Goal: Task Accomplishment & Management: Use online tool/utility

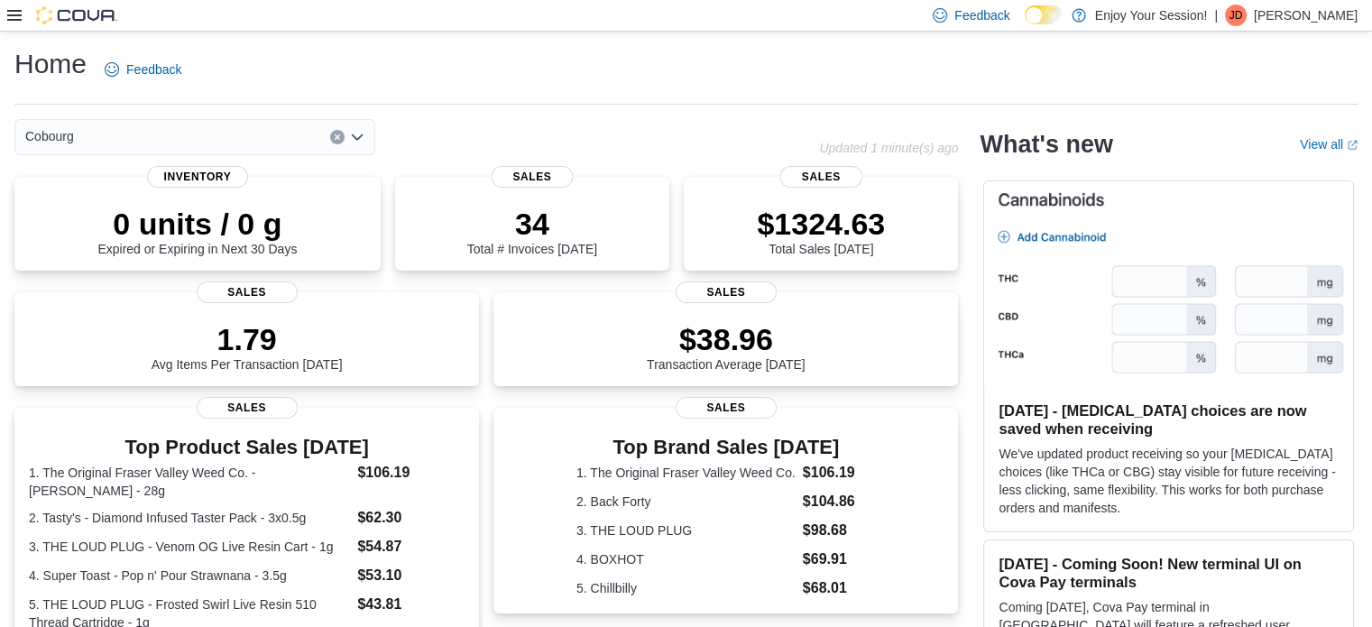
click at [8, 19] on icon at bounding box center [14, 15] width 14 height 11
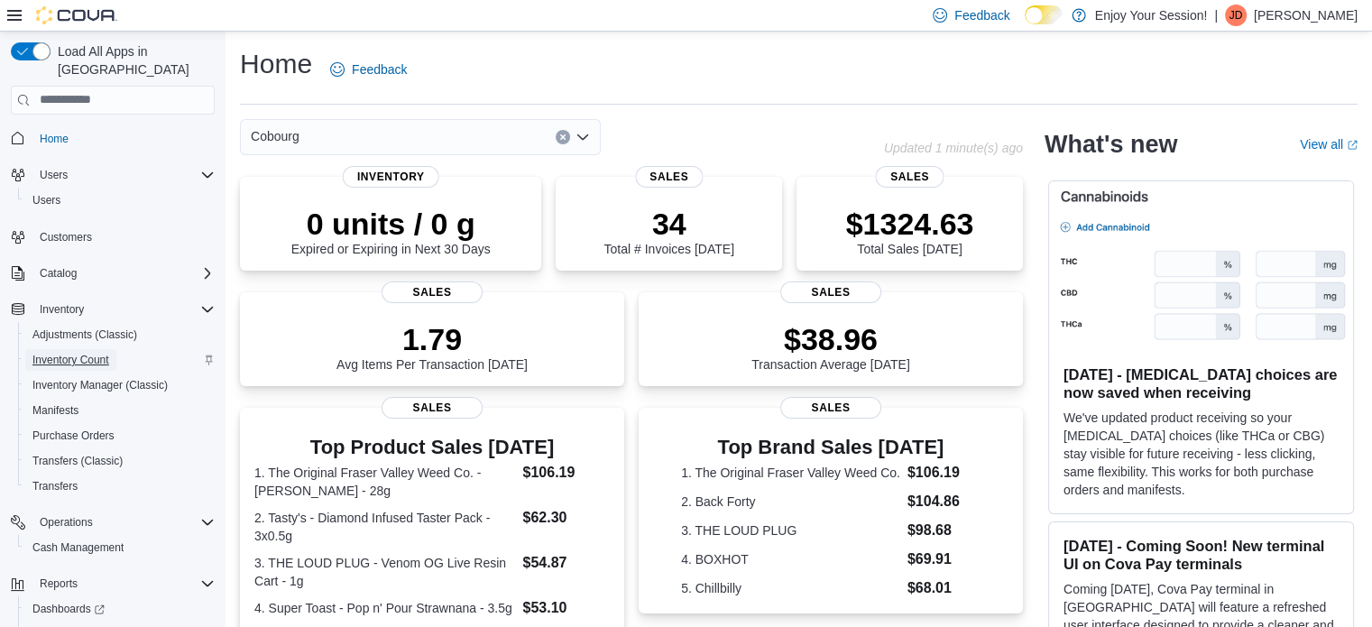
click at [92, 353] on span "Inventory Count" at bounding box center [70, 360] width 77 height 14
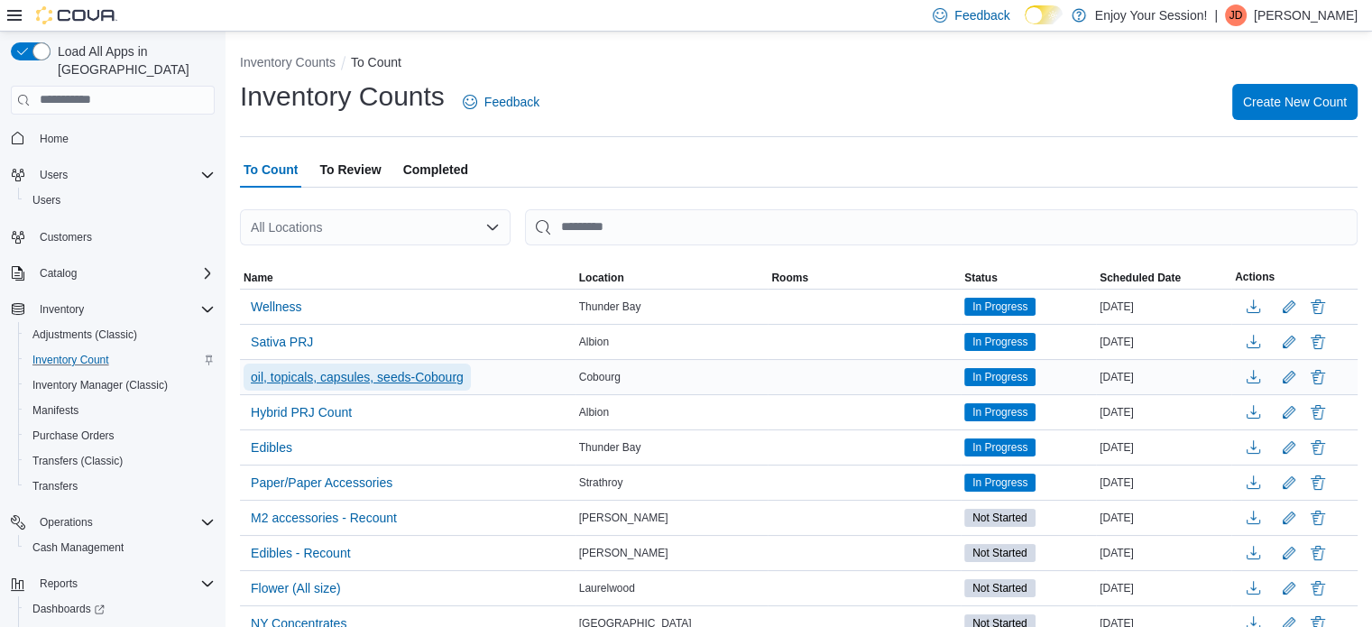
click at [417, 374] on span "oil, topicals, capsules, seeds-Cobourg" at bounding box center [357, 377] width 213 height 18
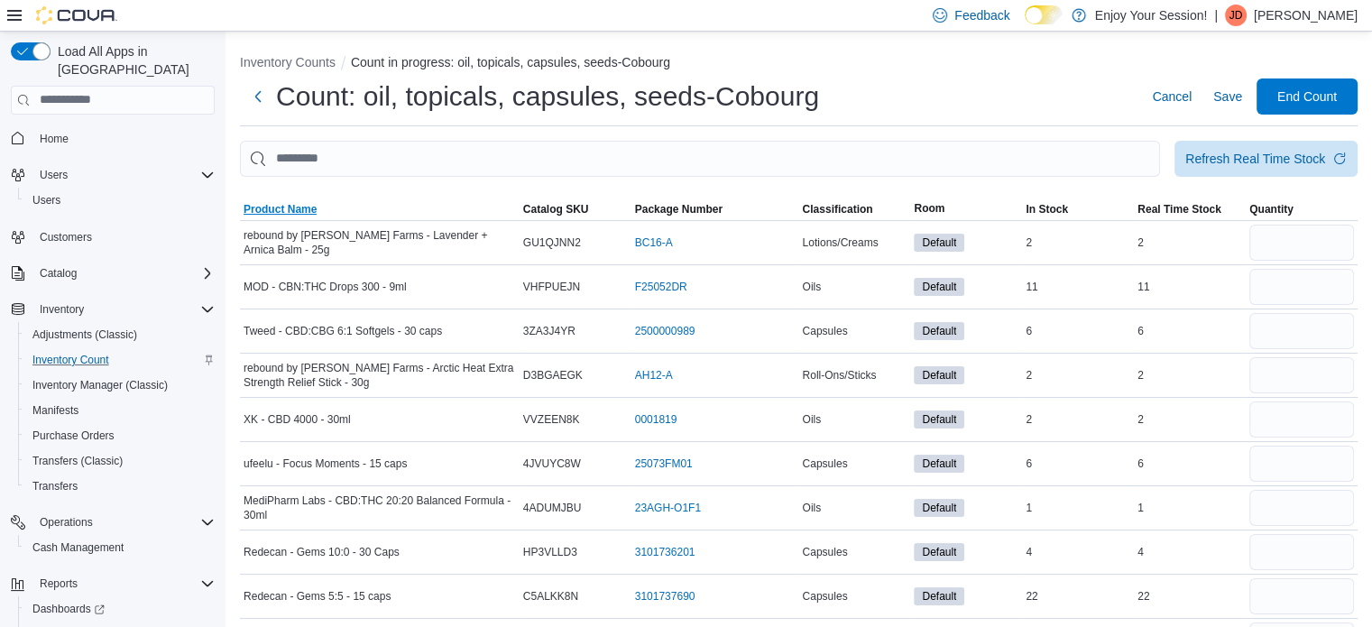
click at [285, 208] on span "Product Name" at bounding box center [280, 209] width 73 height 14
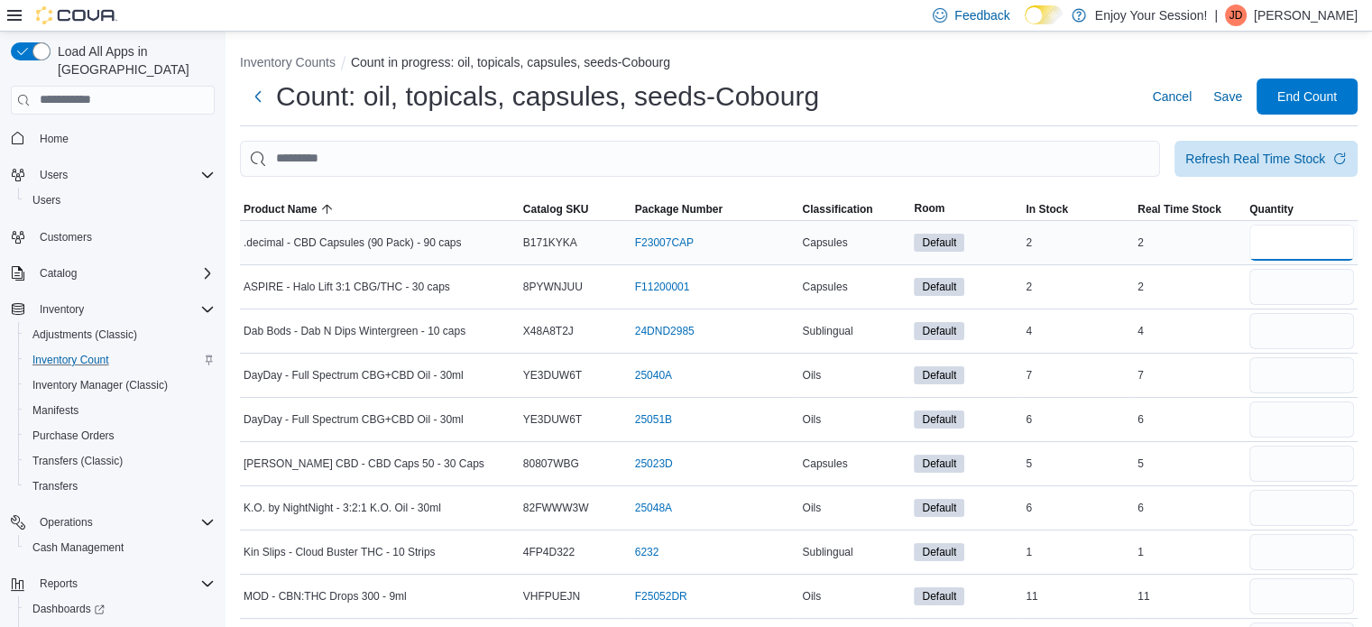
click at [1296, 244] on input "number" at bounding box center [1301, 243] width 105 height 36
type input "*"
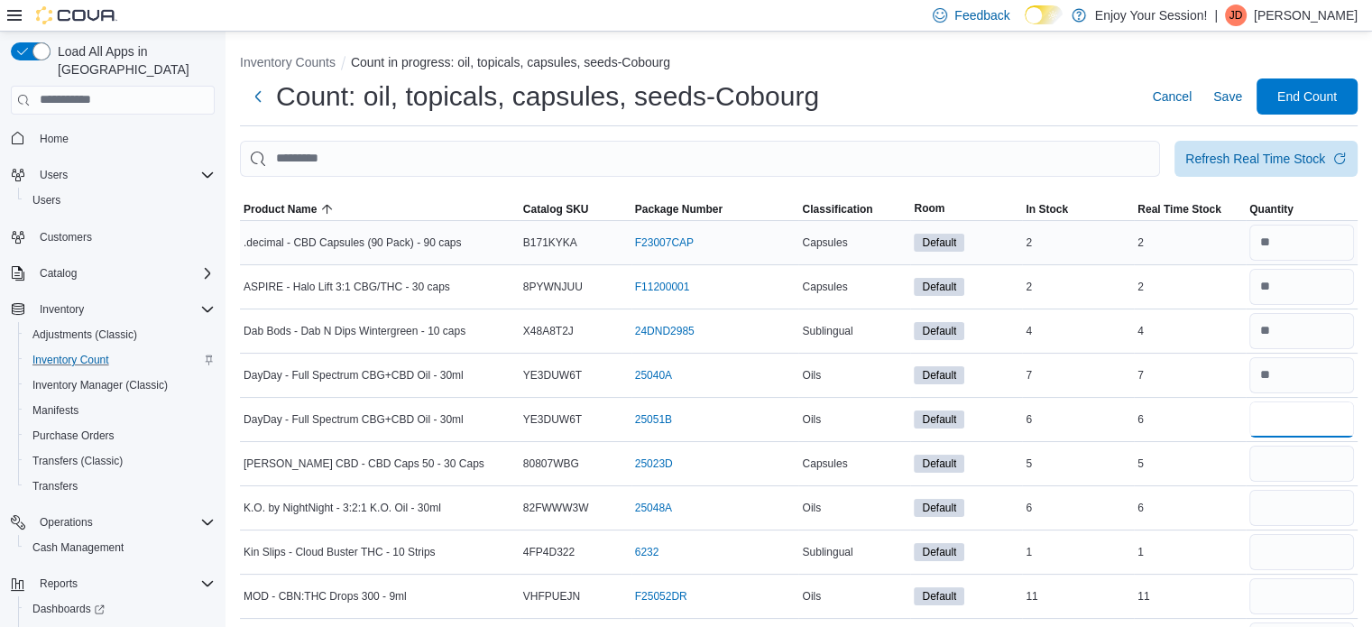
type input "*"
type input "**"
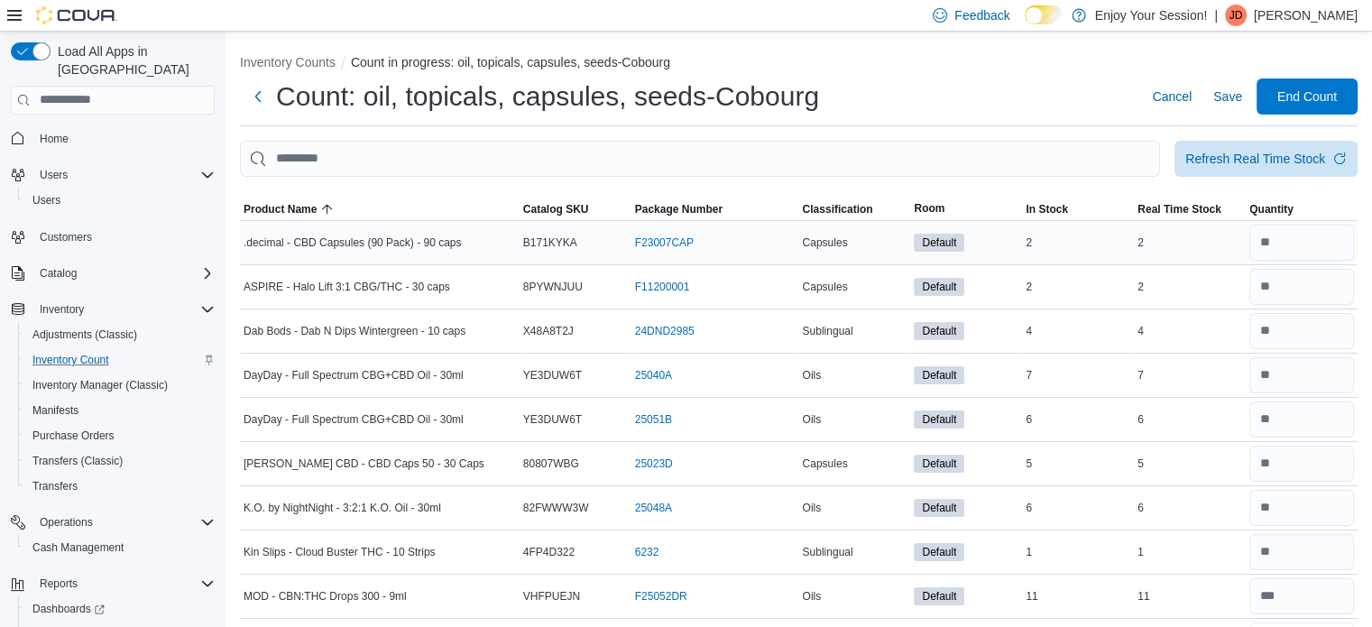
scroll to position [29, 0]
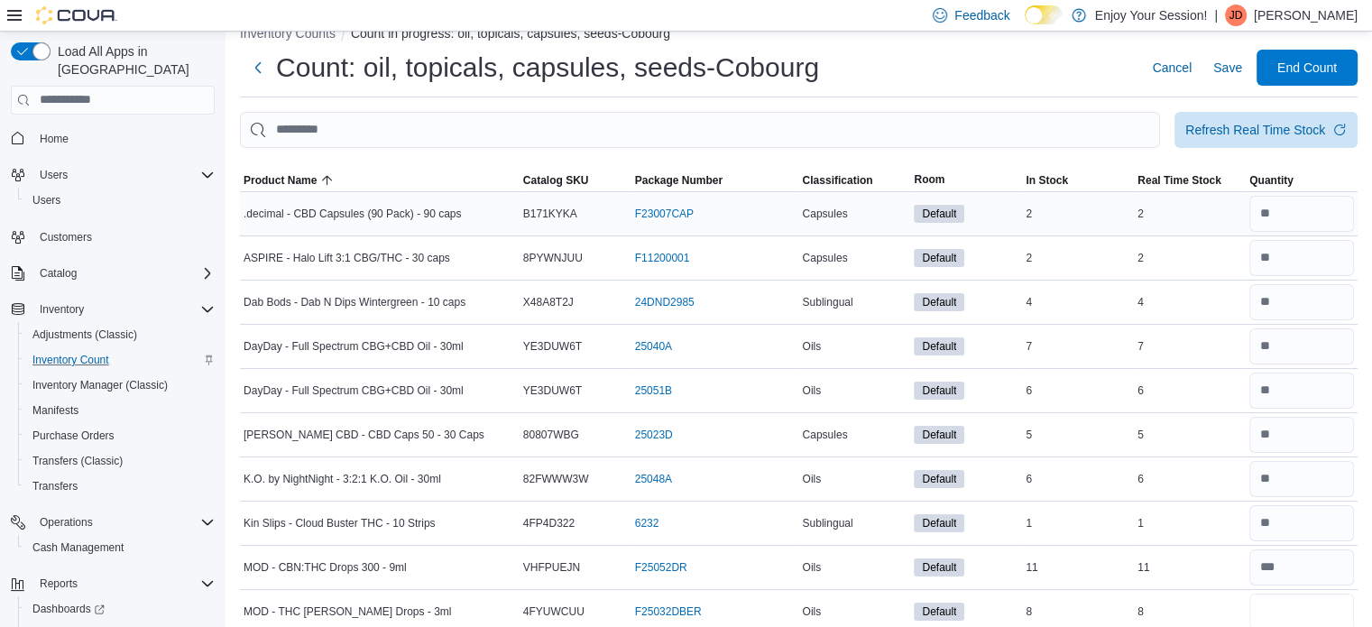
type input "*"
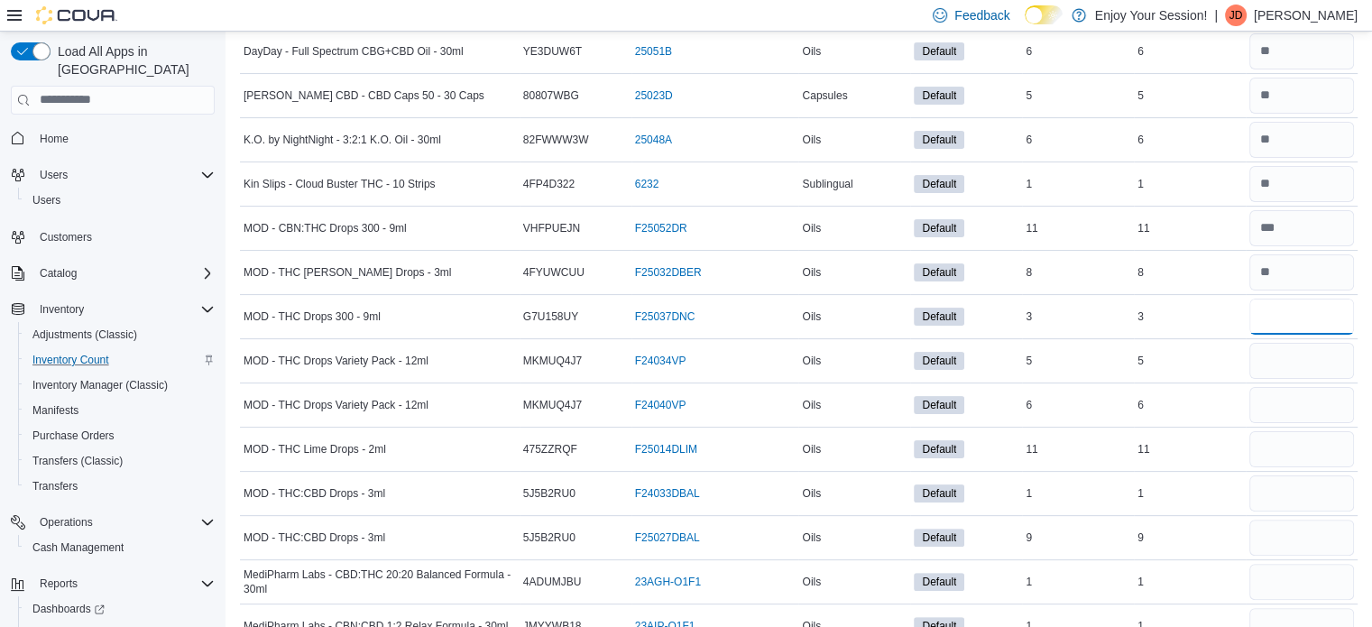
type input "*"
type input "**"
type input "*"
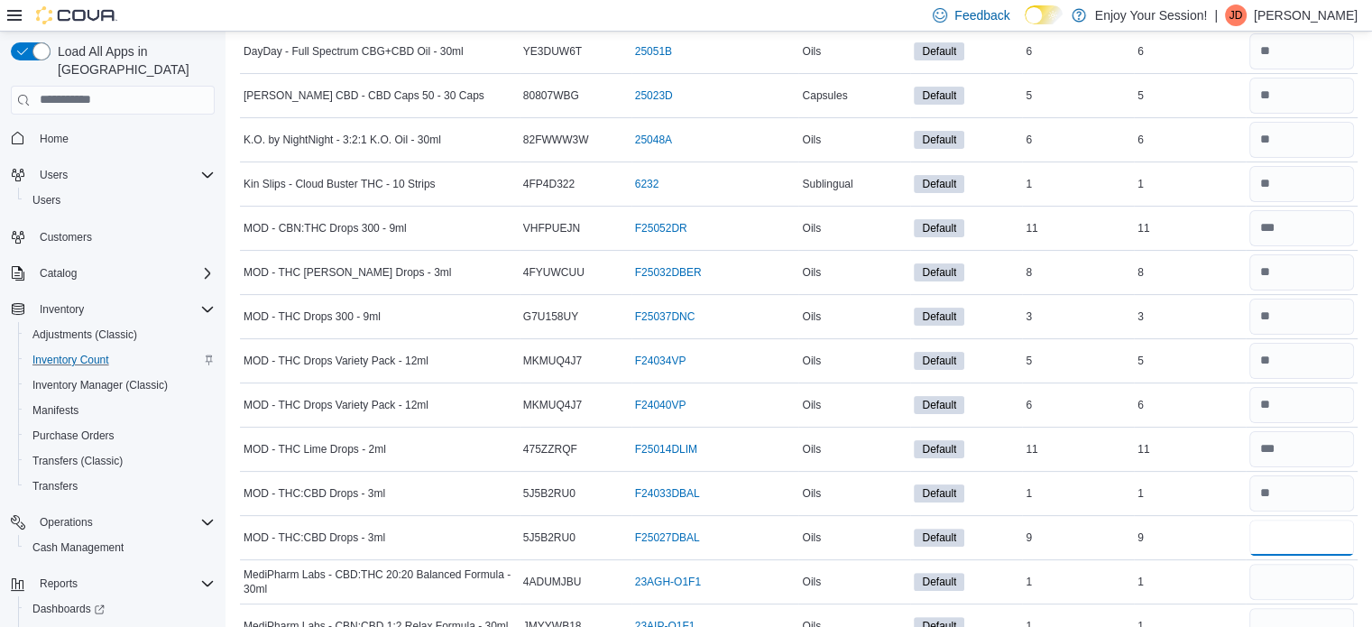
type input "*"
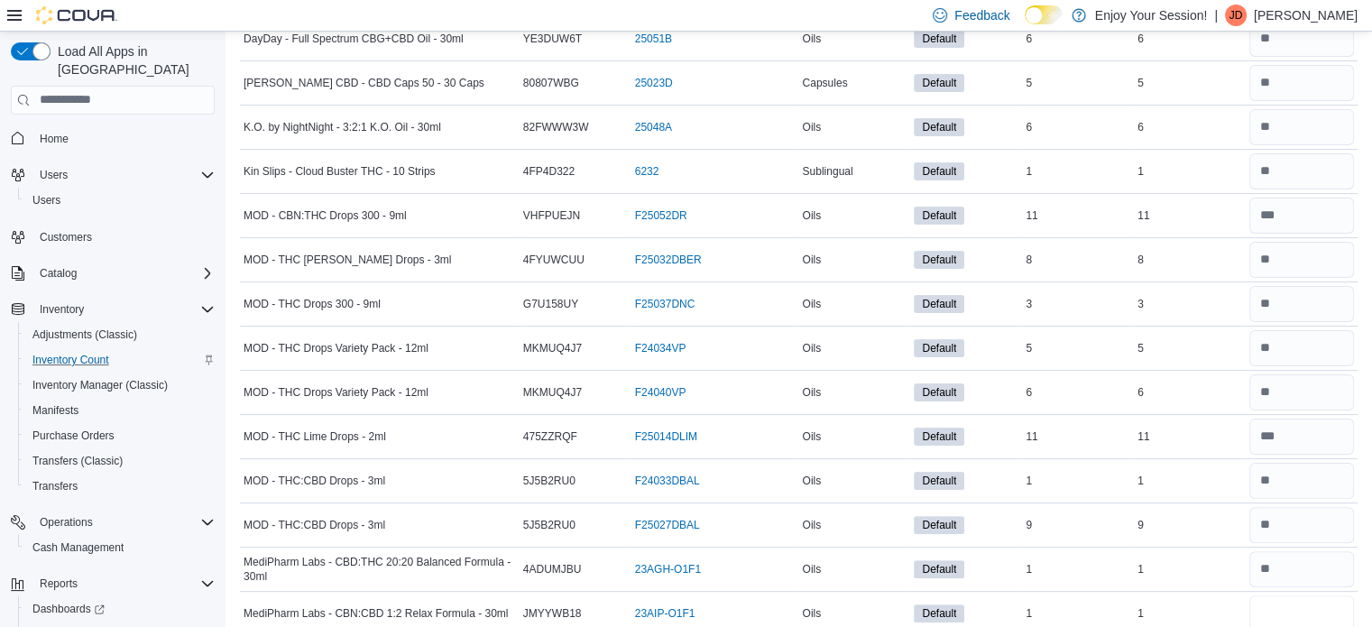
type input "*"
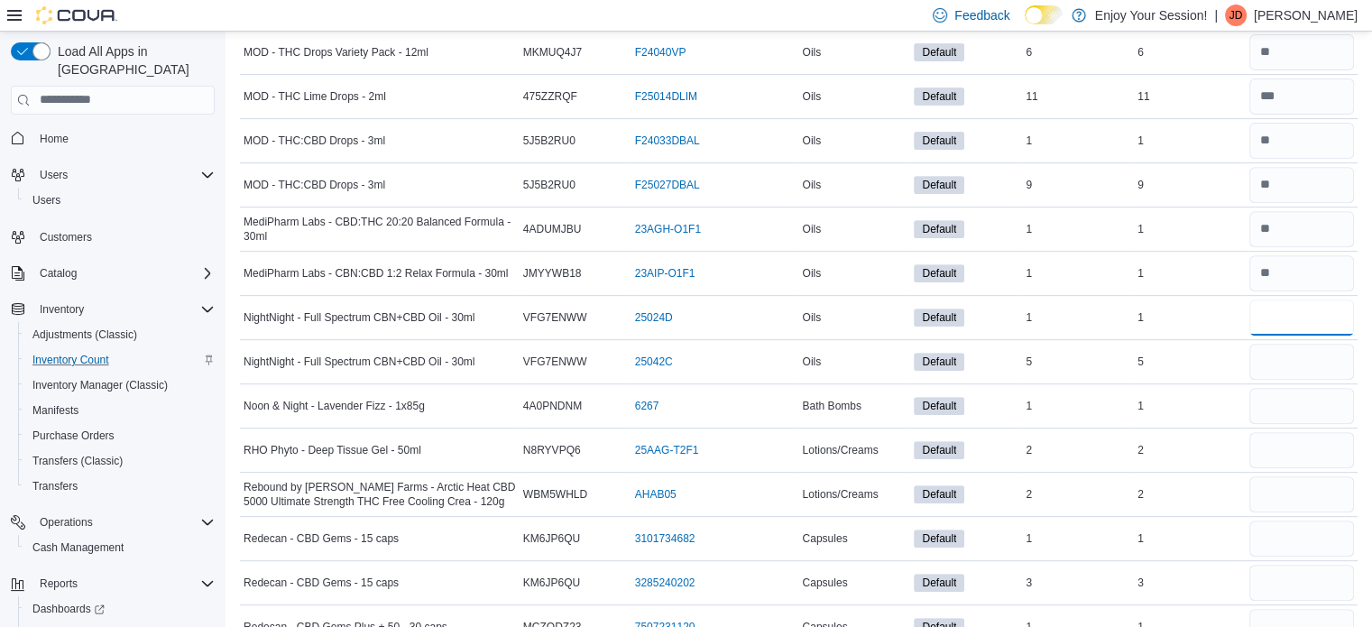
type input "*"
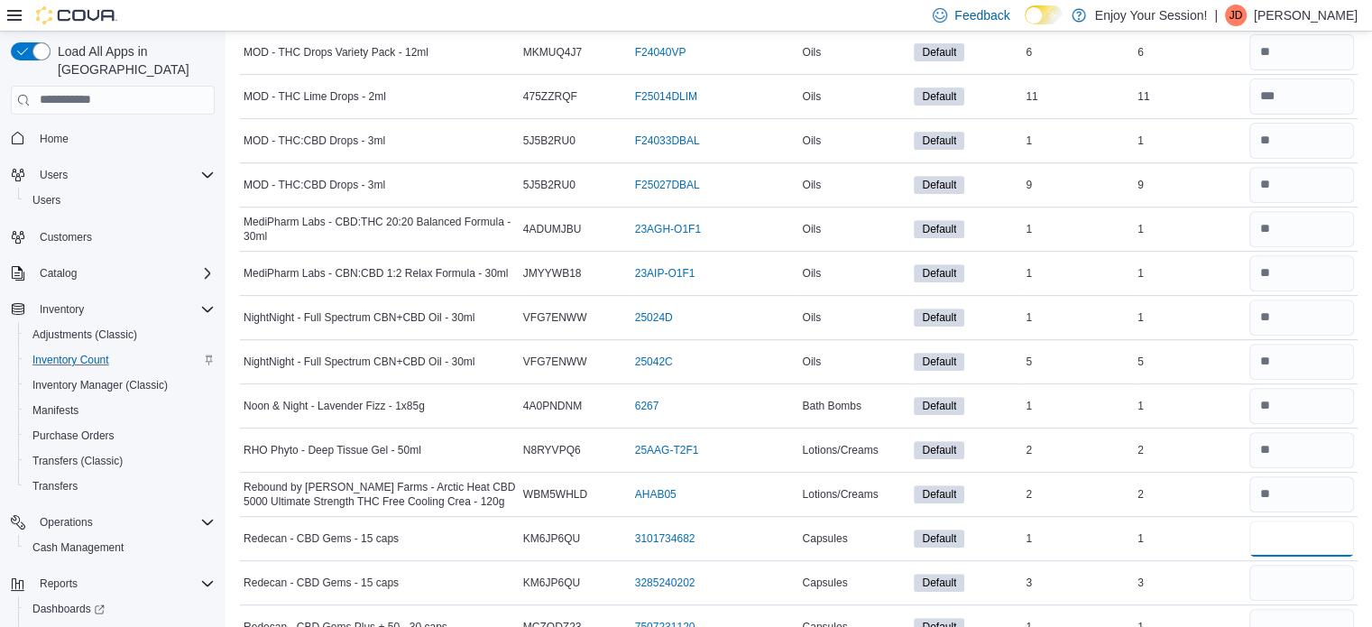
type input "*"
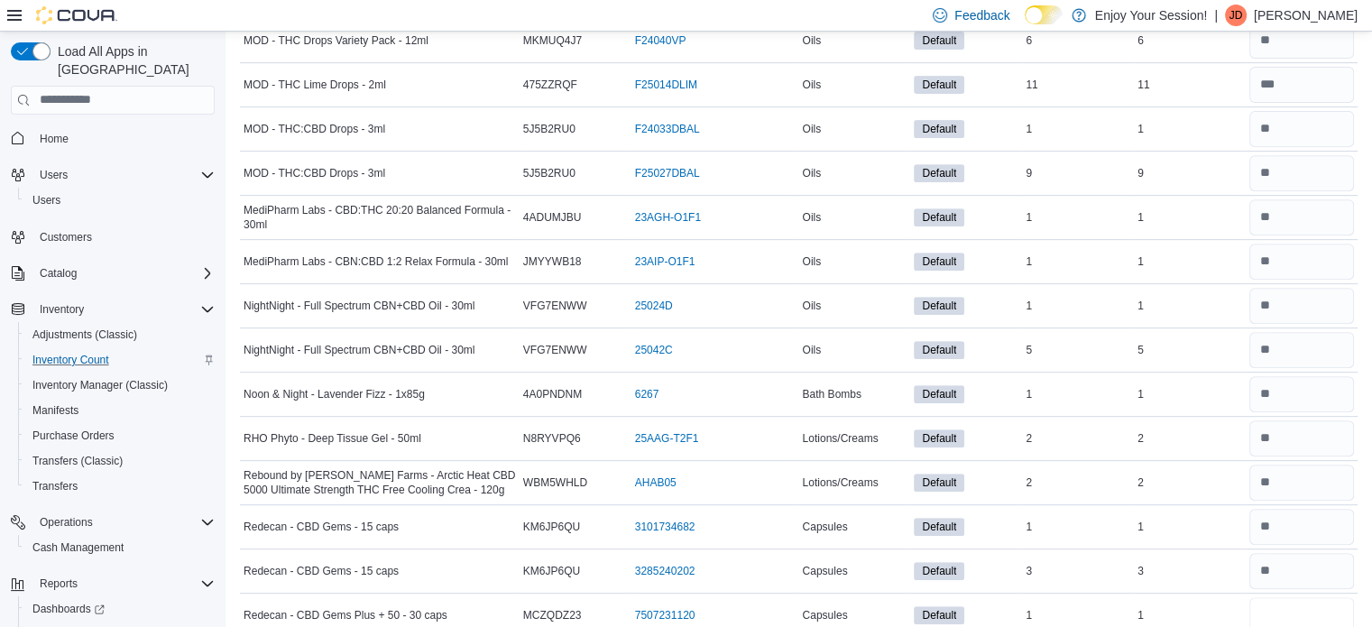
type input "*"
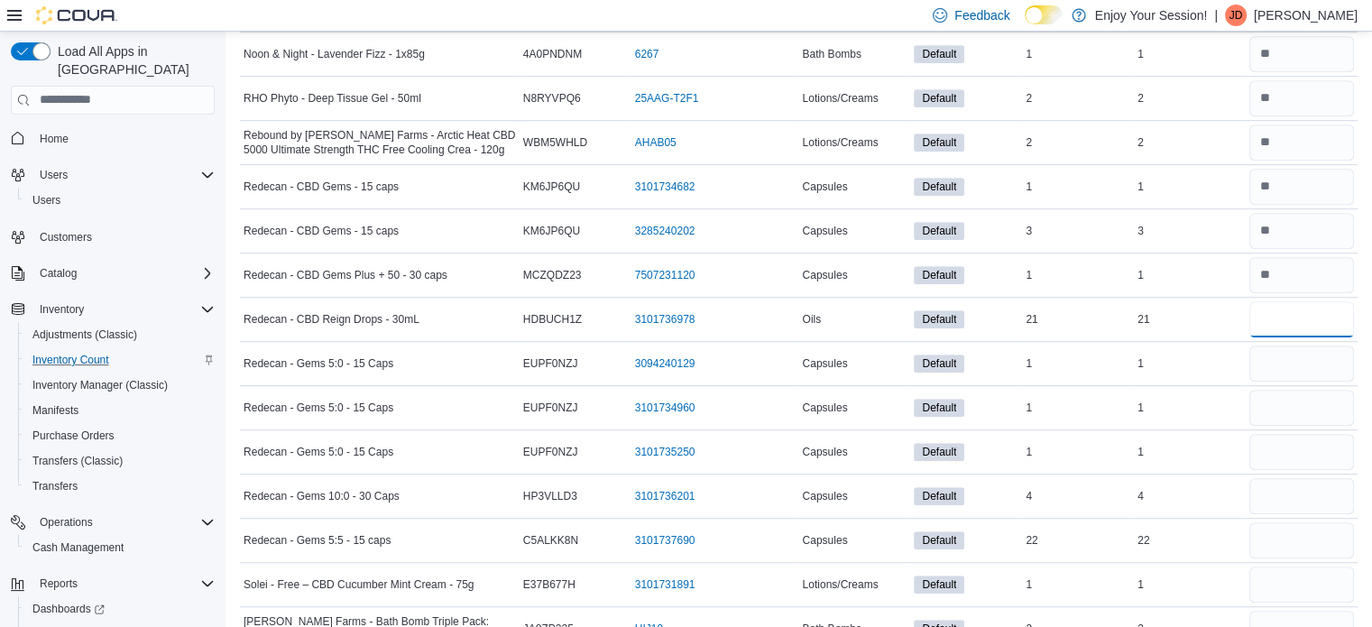
type input "**"
type input "*"
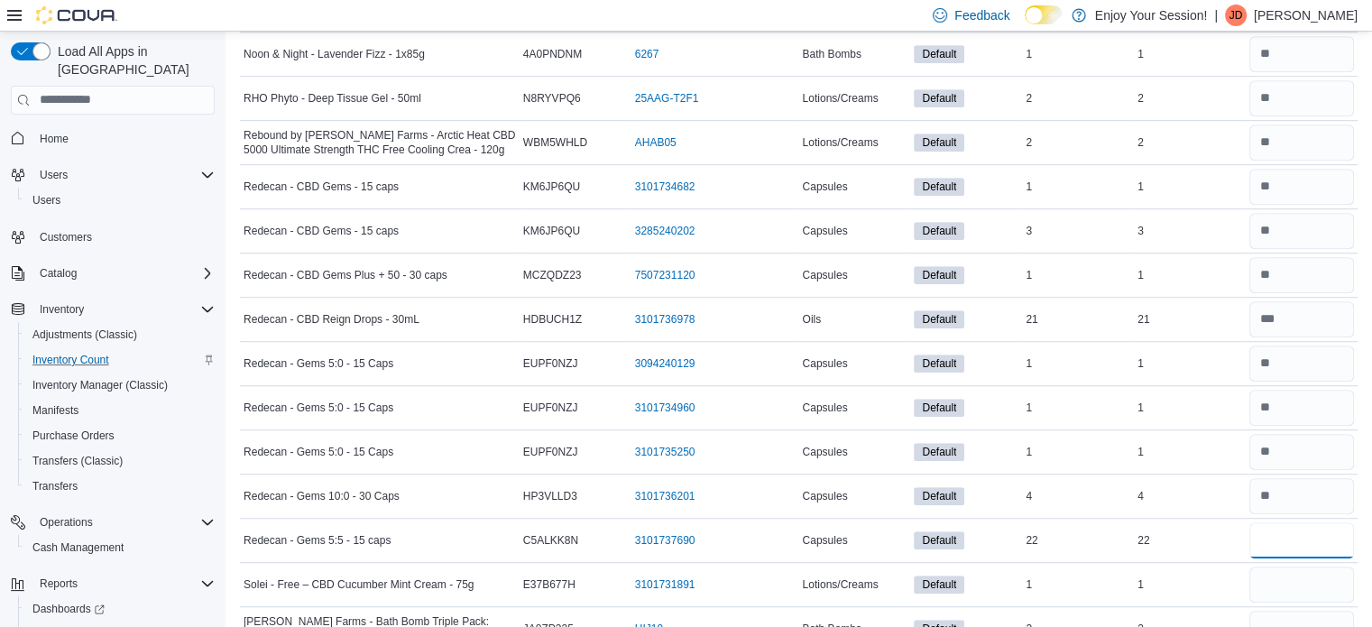
type input "**"
type input "*"
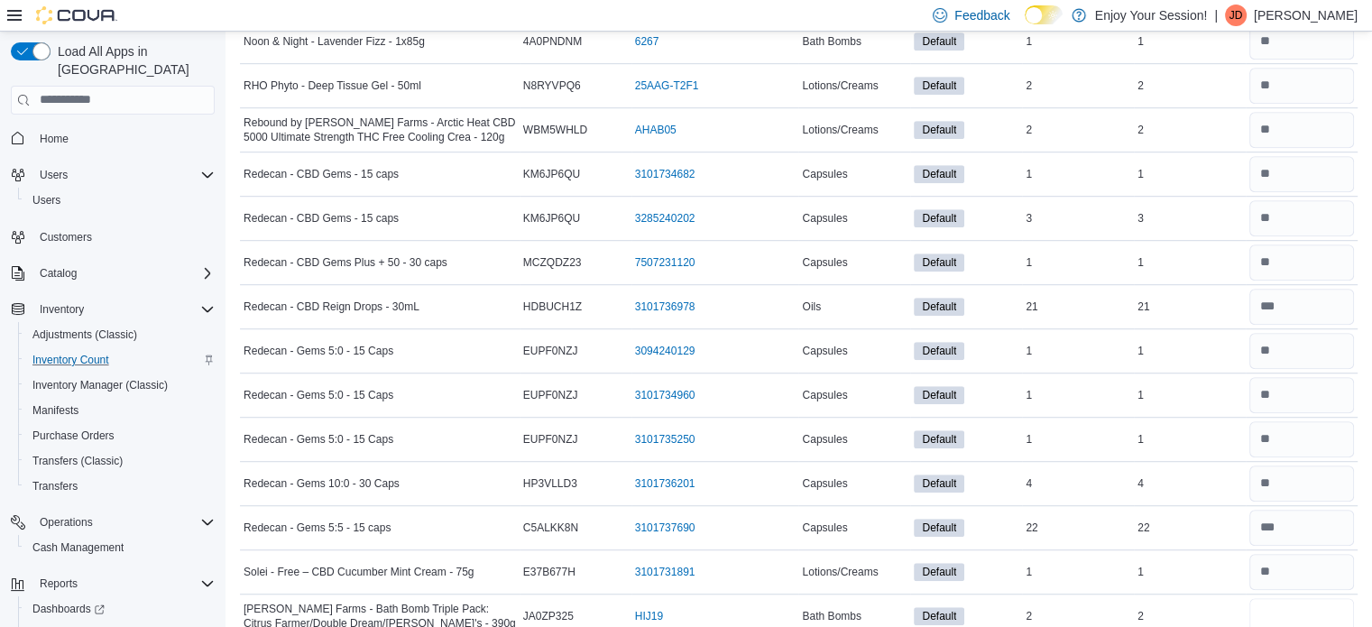
type input "*"
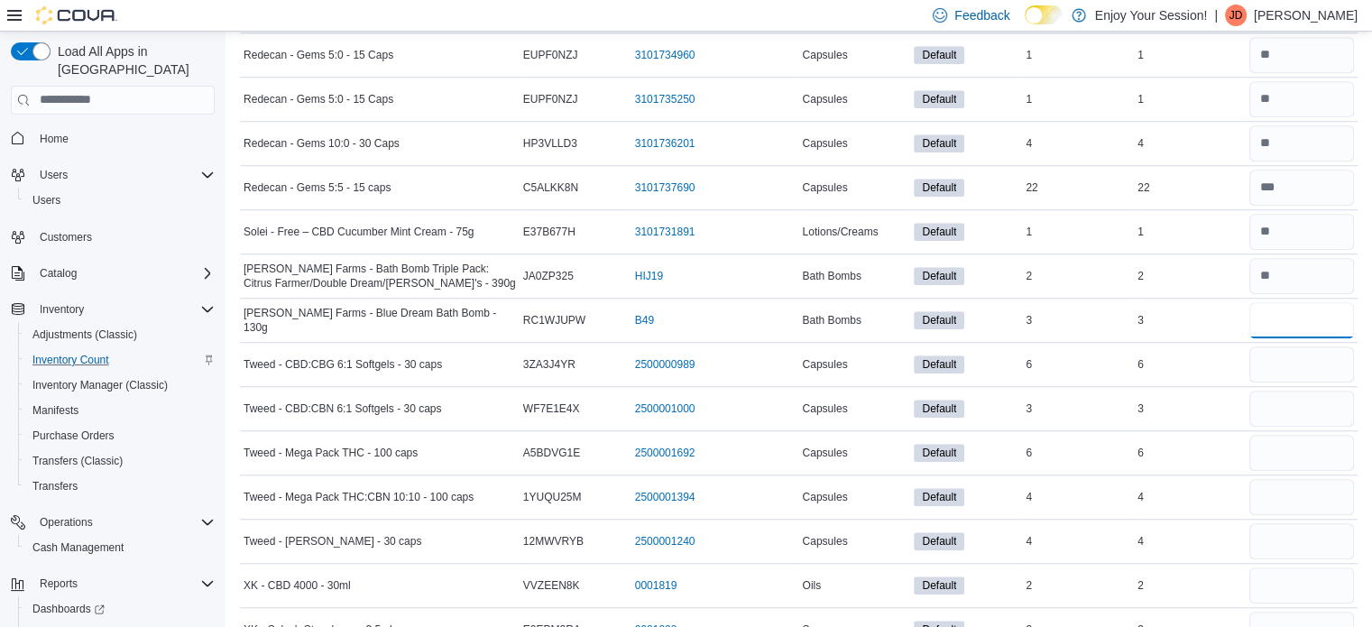
type input "*"
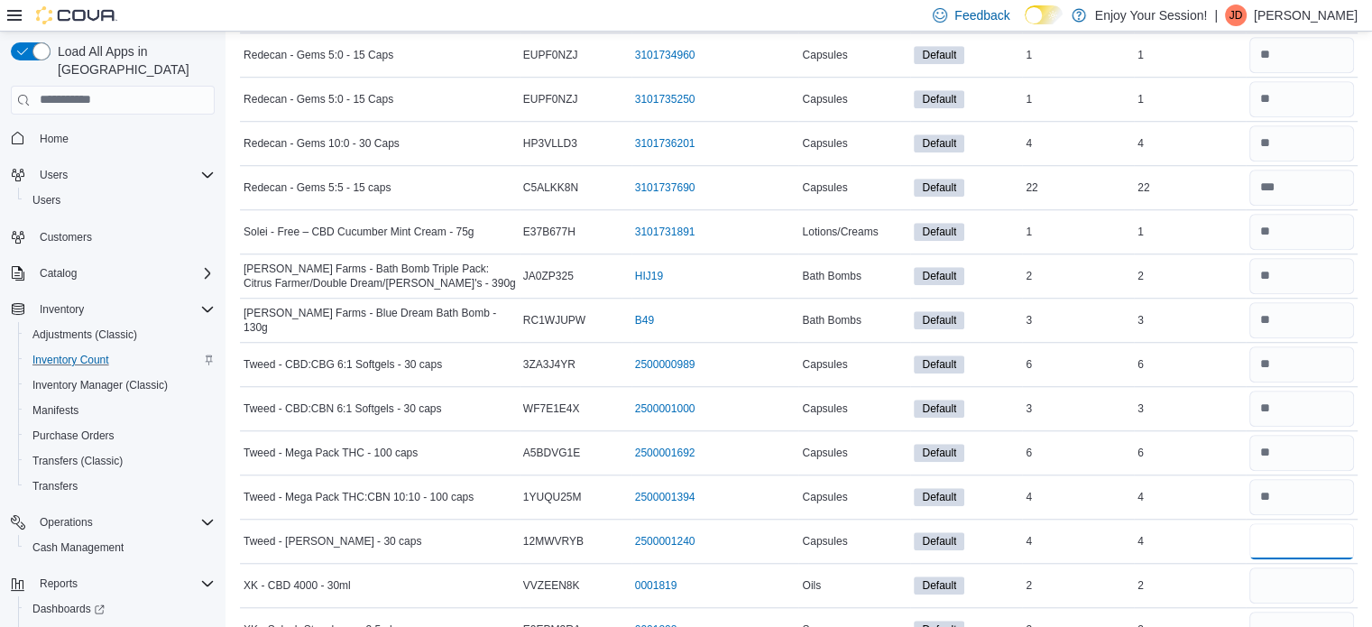
type input "*"
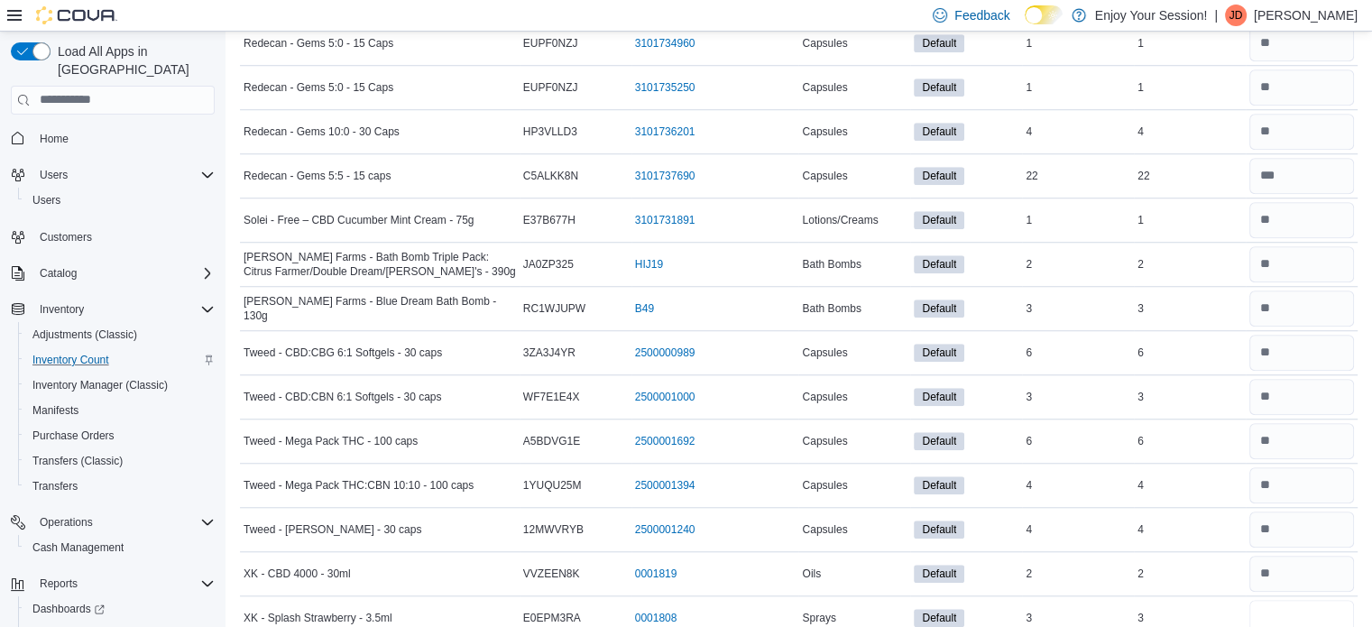
type input "*"
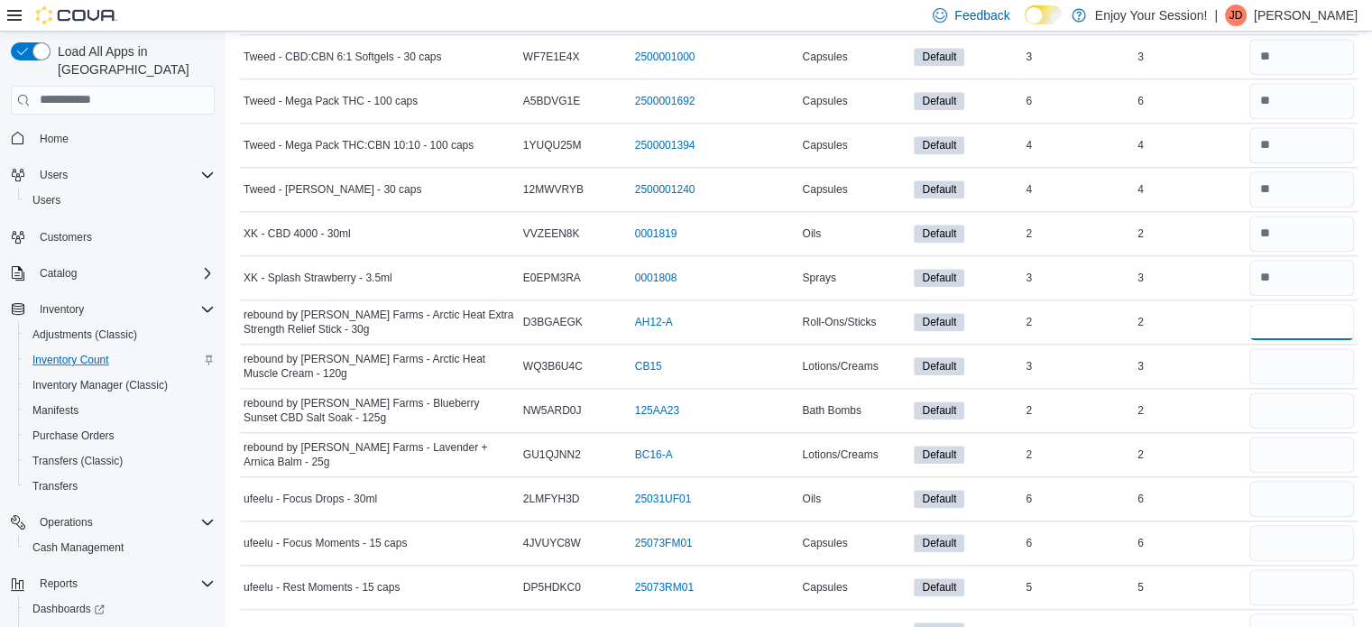
type input "*"
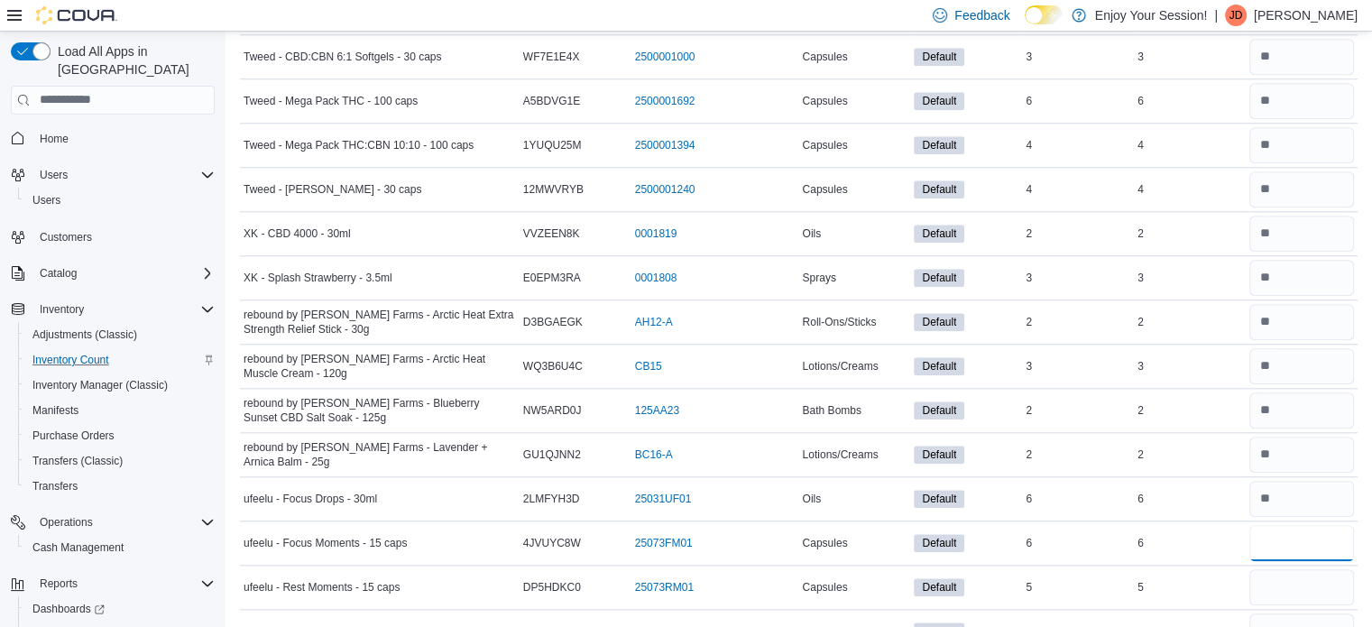
type input "*"
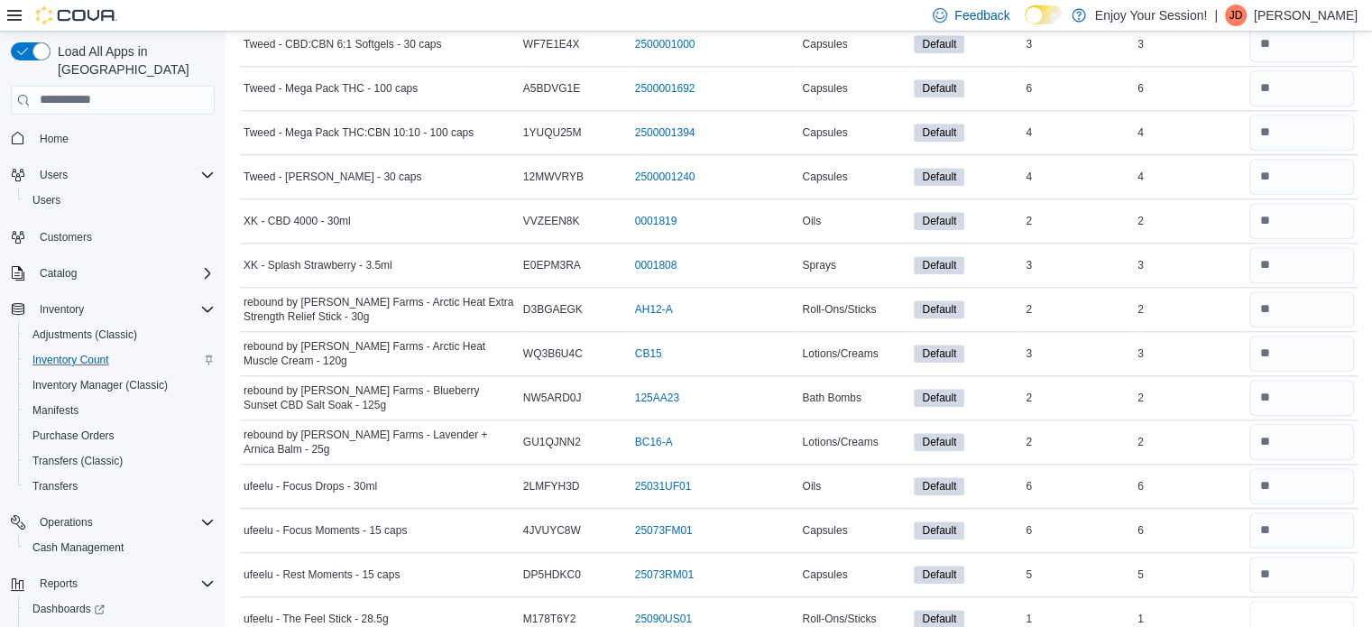
type input "*"
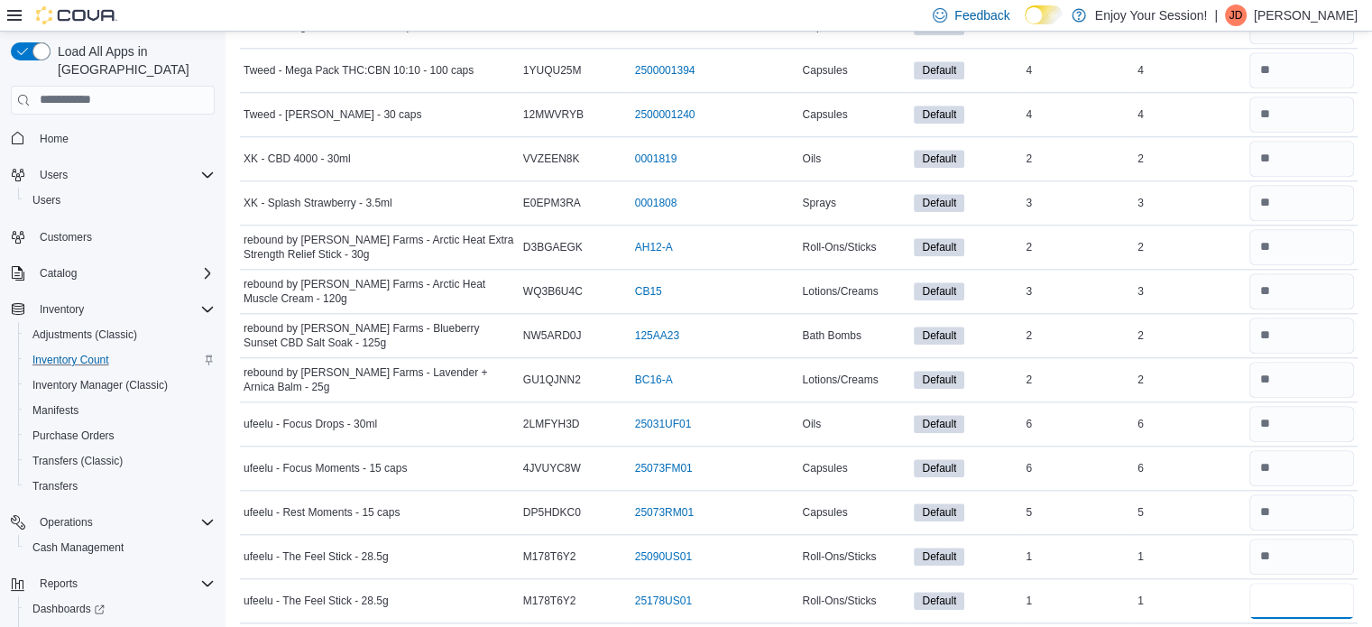
type input "*"
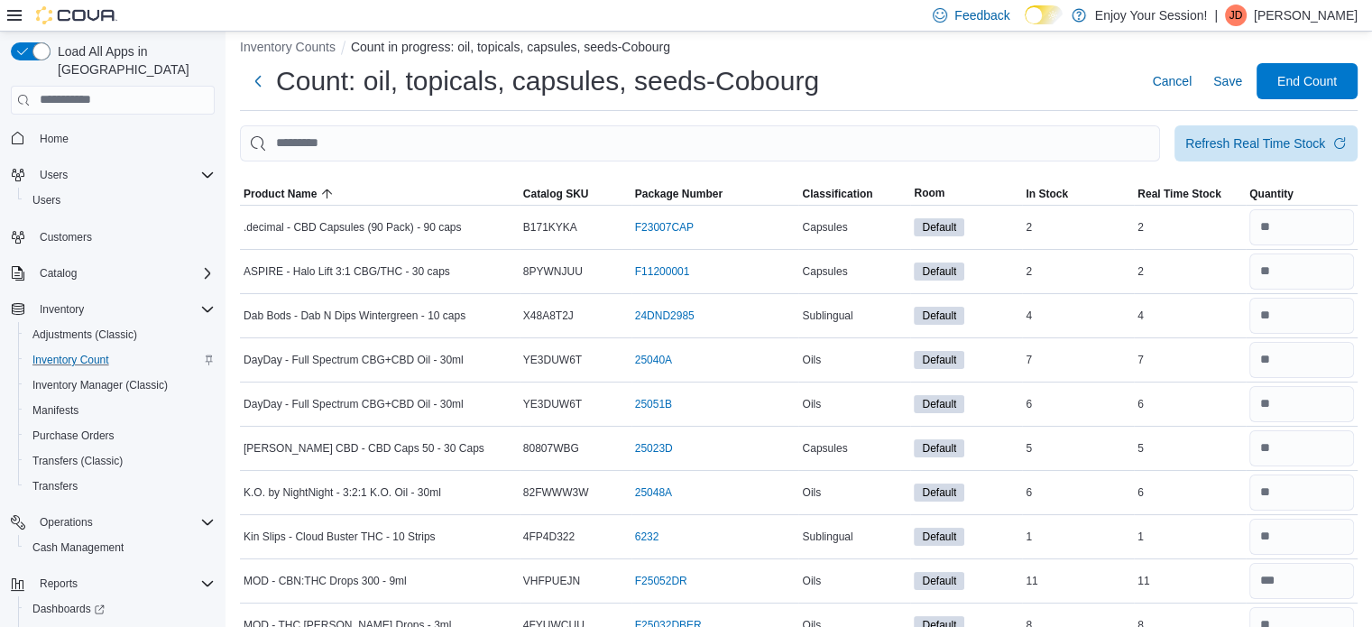
scroll to position [4, 0]
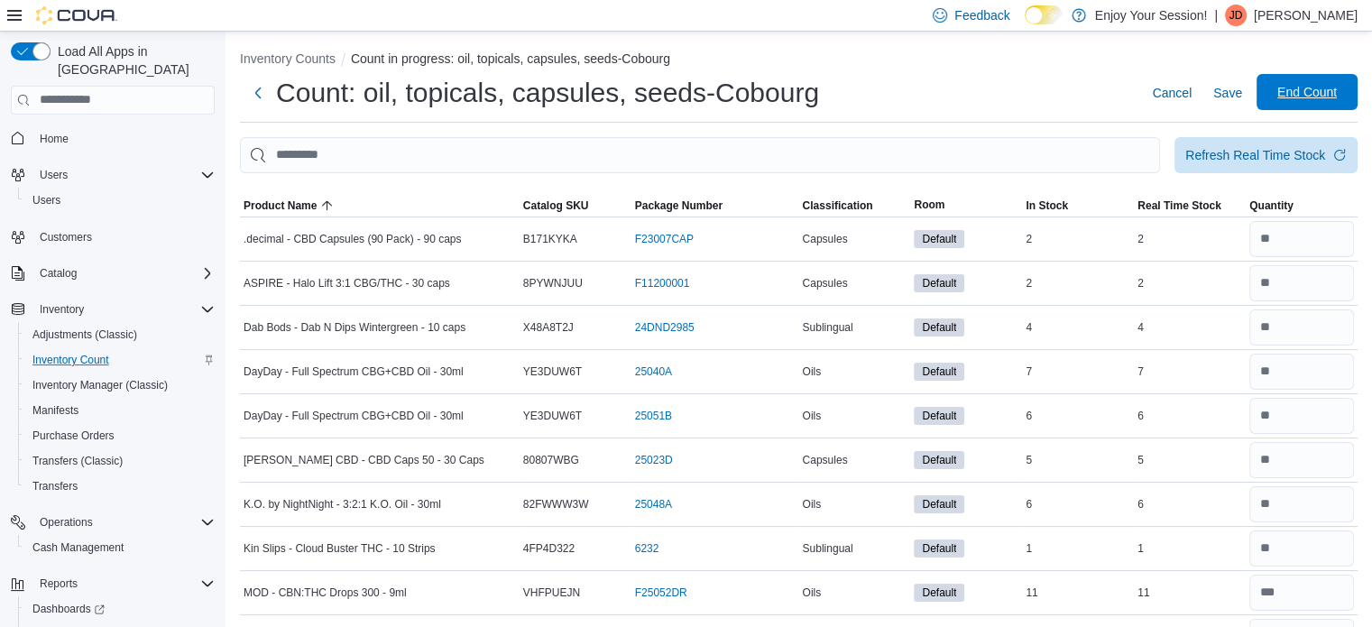
click at [1318, 93] on span "End Count" at bounding box center [1307, 92] width 60 height 18
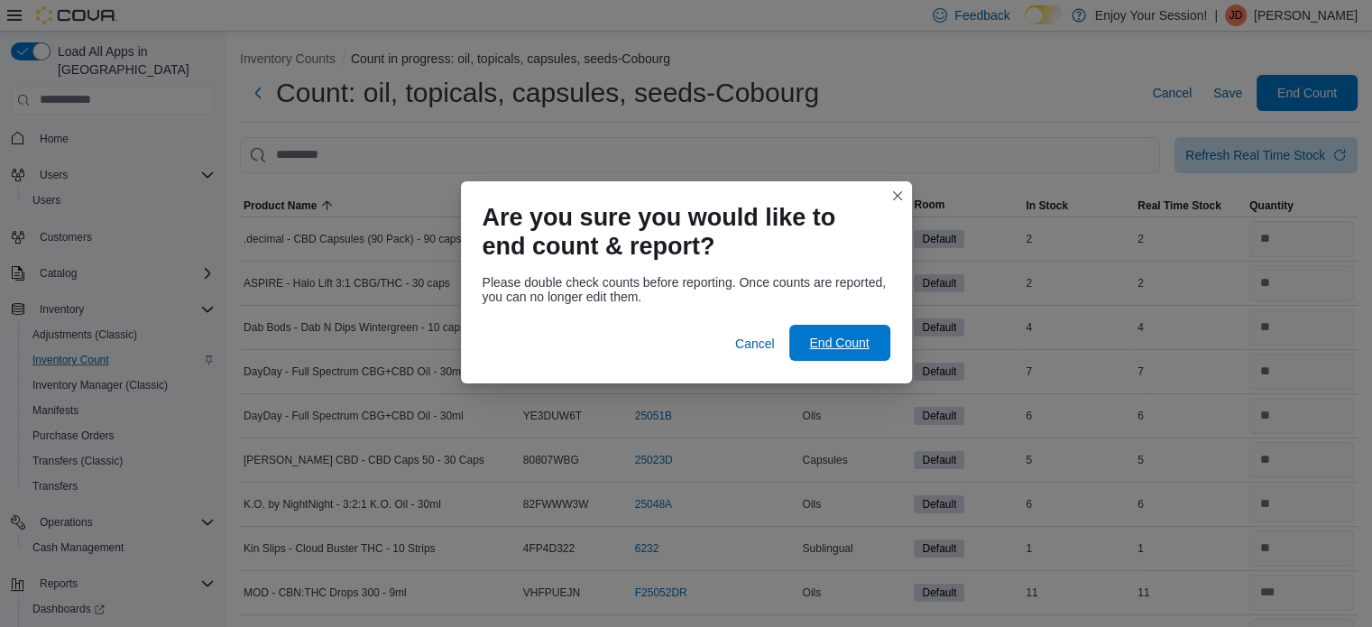
click at [878, 345] on button "End Count" at bounding box center [839, 343] width 101 height 36
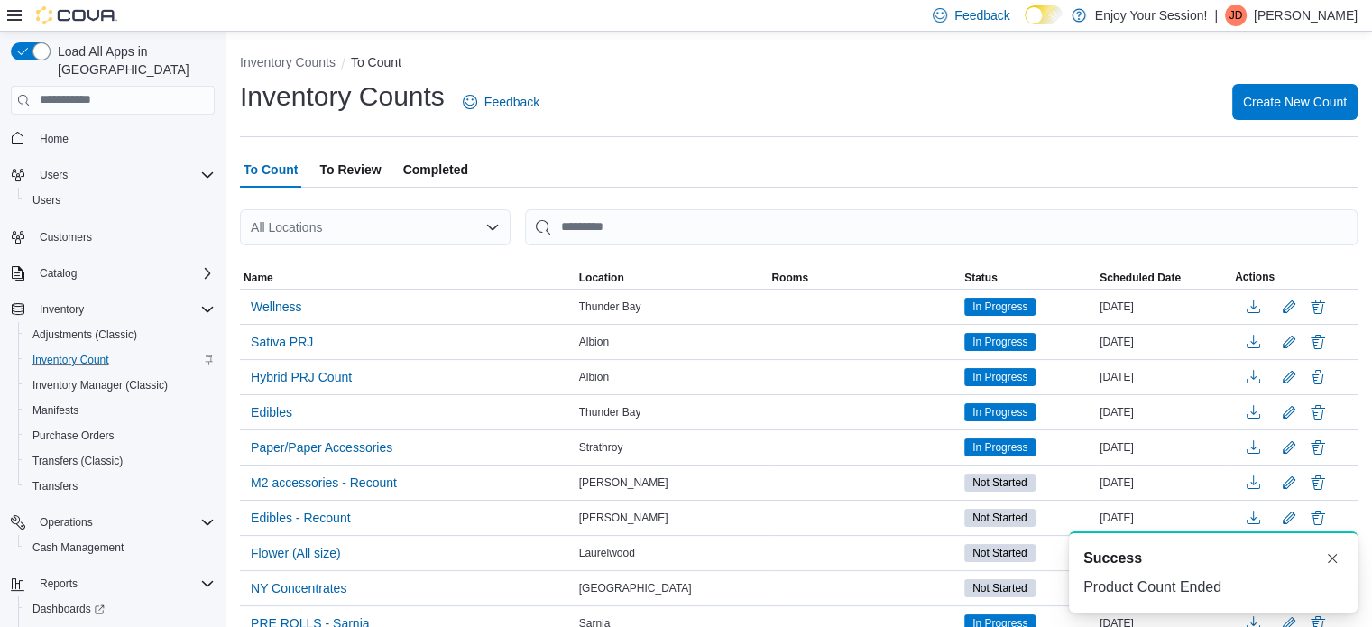
click at [352, 160] on span "To Review" at bounding box center [349, 170] width 61 height 36
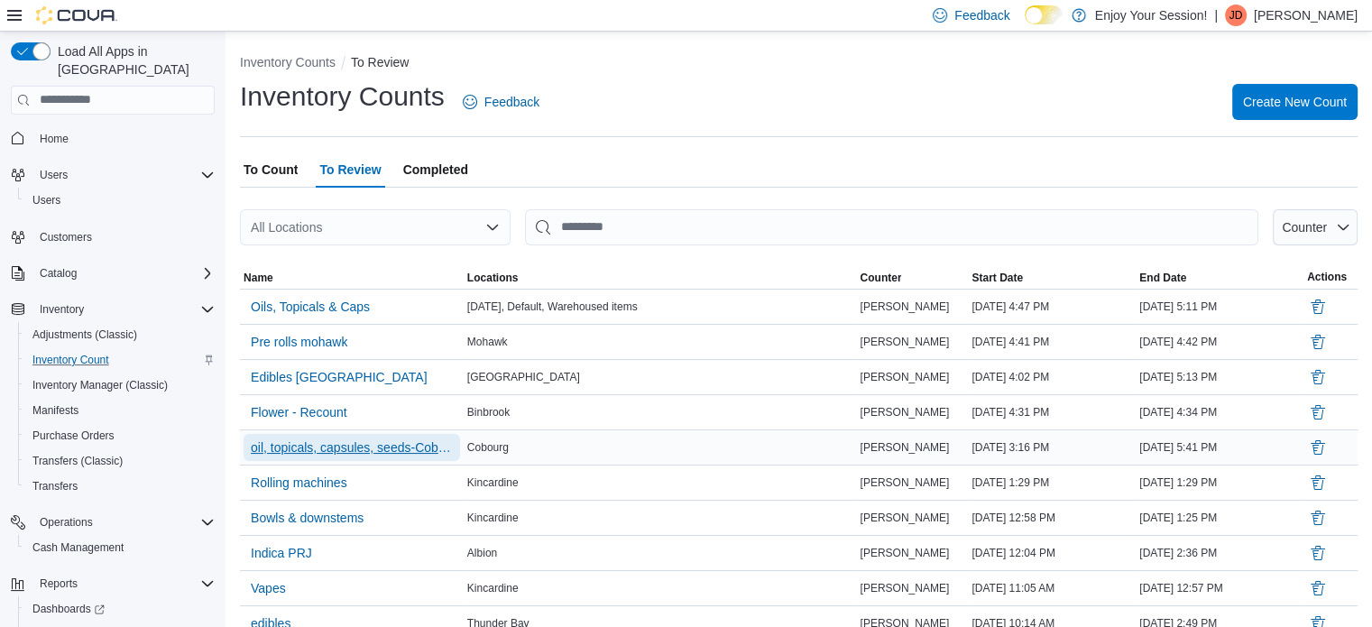
click at [343, 445] on span "oil, topicals, capsules, seeds-Cobourg" at bounding box center [352, 447] width 202 height 18
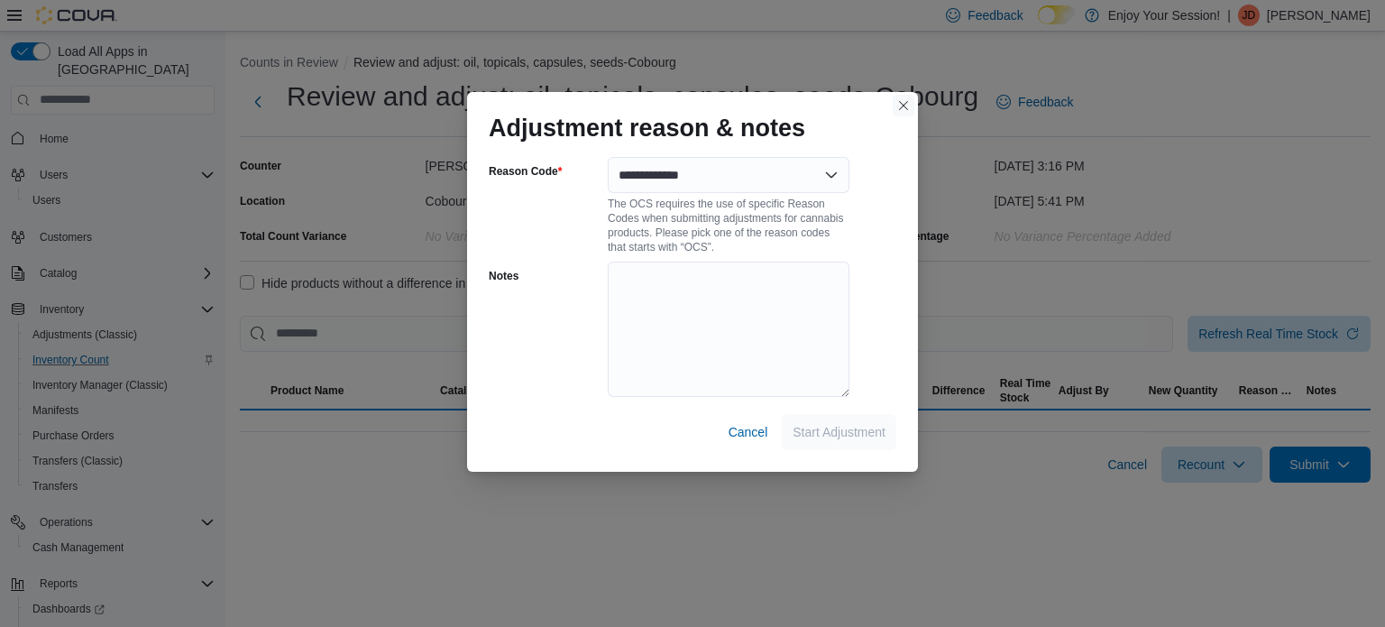
click at [908, 104] on div "Adjustment reason & notes" at bounding box center [692, 121] width 451 height 58
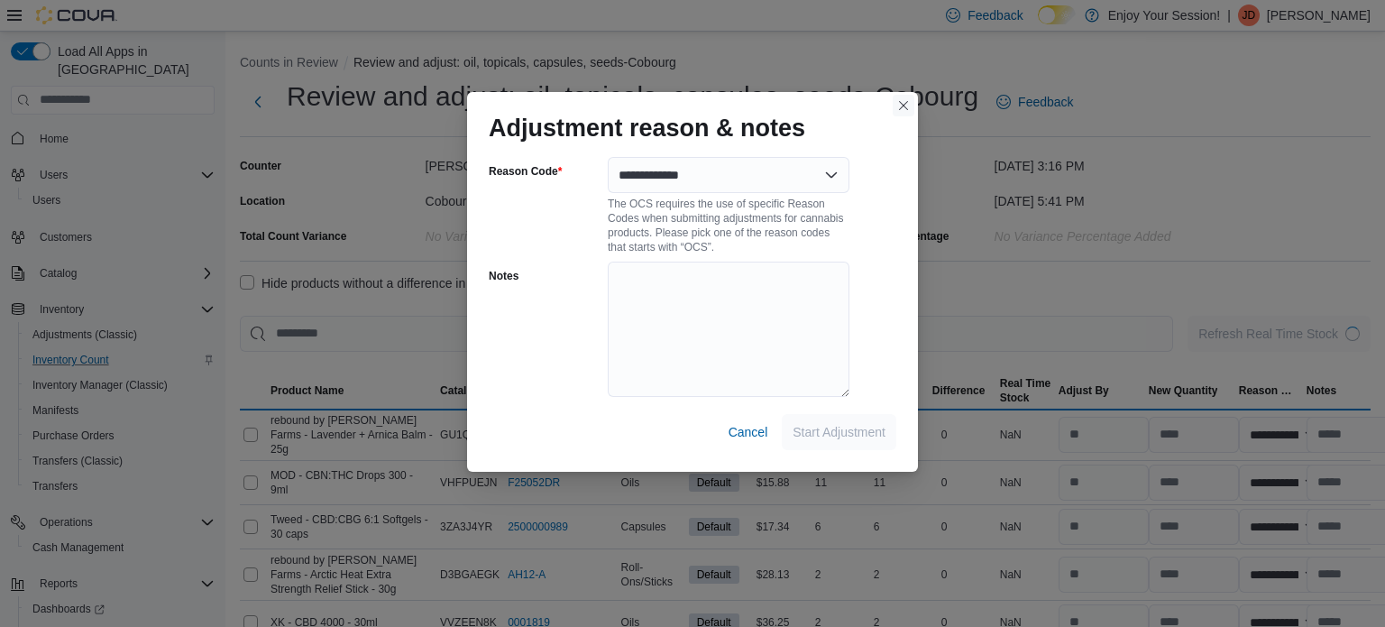
click at [899, 109] on button "Closes this modal window" at bounding box center [904, 106] width 22 height 22
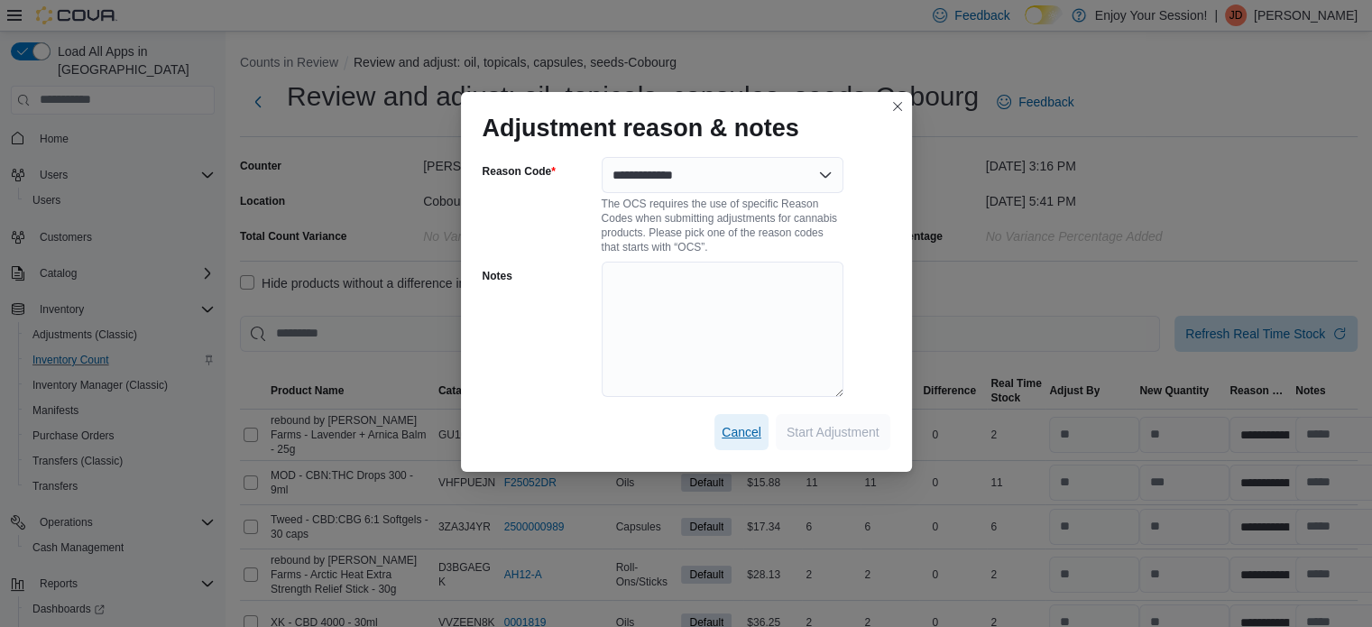
click at [736, 437] on span "Cancel" at bounding box center [742, 432] width 40 height 18
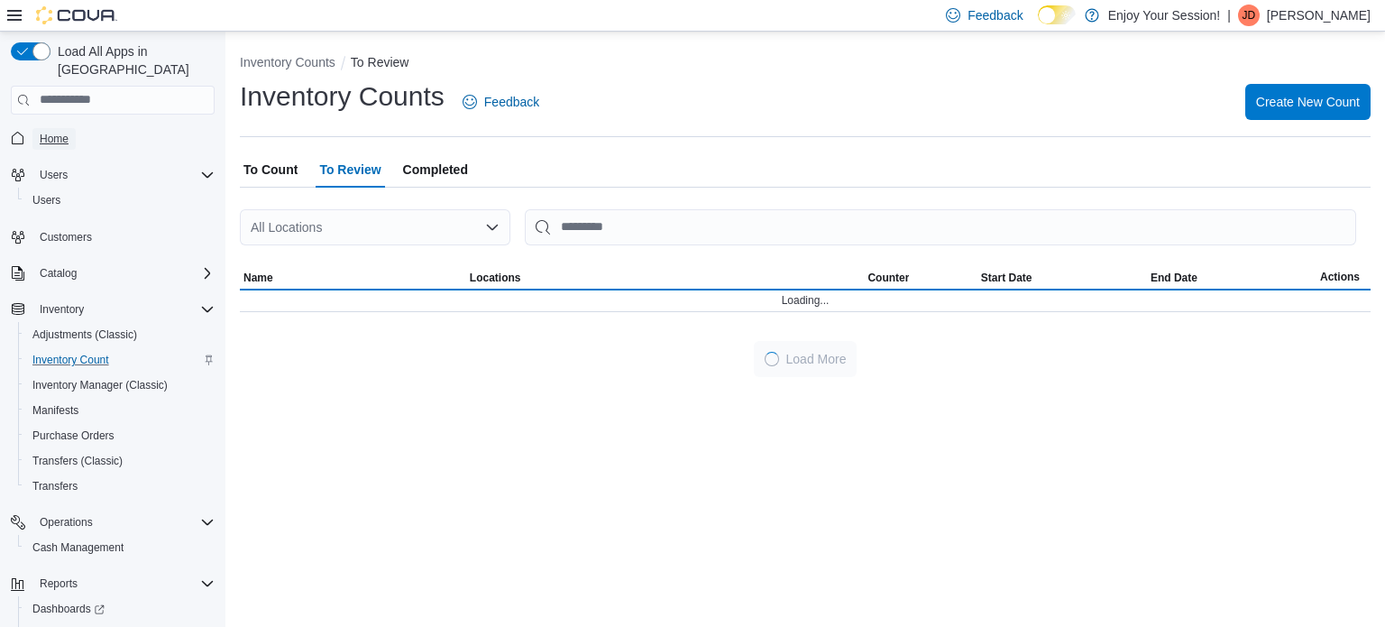
click at [43, 132] on span "Home" at bounding box center [54, 139] width 29 height 14
